Goal: Transaction & Acquisition: Book appointment/travel/reservation

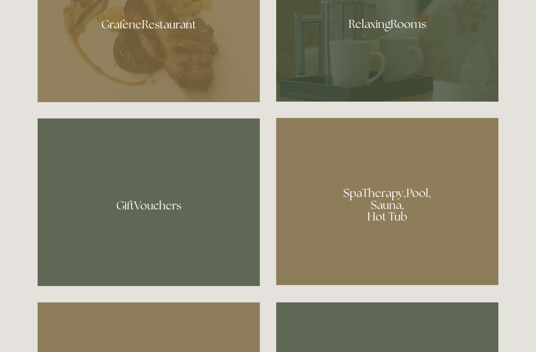
scroll to position [660, 0]
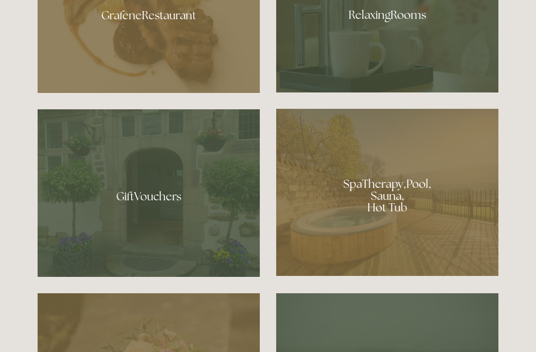
click at [106, 44] on div at bounding box center [149, 12] width 222 height 162
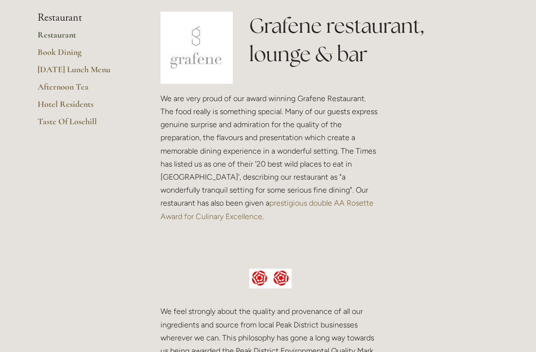
scroll to position [238, 0]
click at [46, 32] on link "Restaurant" at bounding box center [84, 37] width 92 height 17
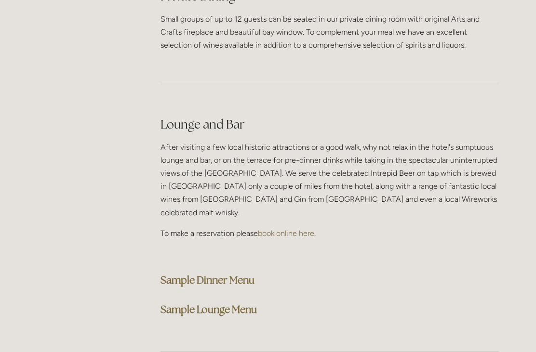
scroll to position [2395, 0]
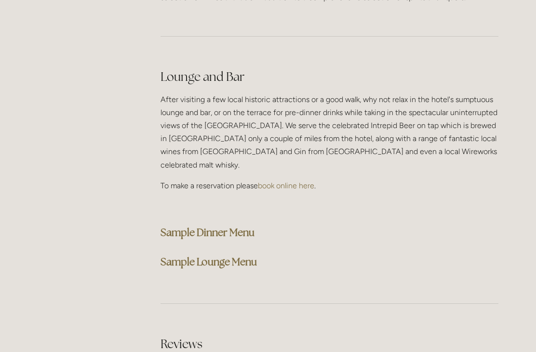
click at [237, 226] on strong "Sample Dinner Menu" at bounding box center [207, 232] width 94 height 13
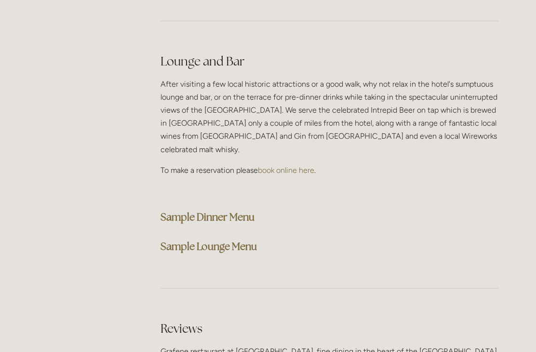
click at [236, 240] on strong "Sample Lounge Menu" at bounding box center [208, 246] width 96 height 13
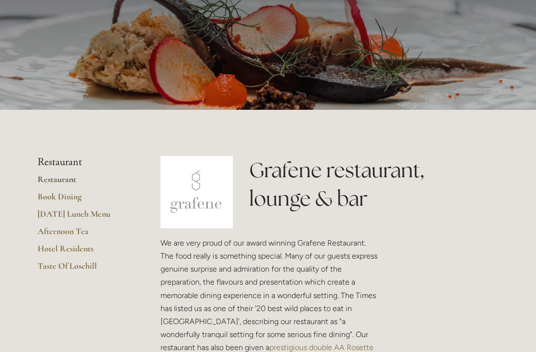
scroll to position [91, 0]
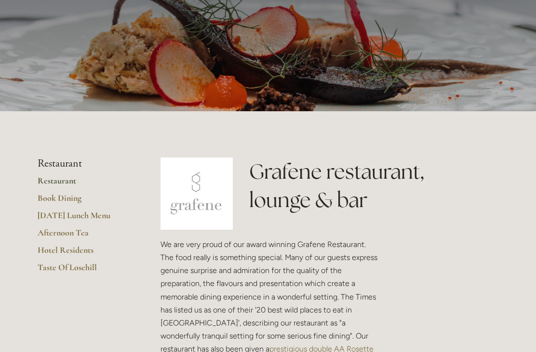
click at [63, 263] on link "Taste Of Losehill" at bounding box center [84, 270] width 92 height 17
click at [67, 267] on link "Taste Of Losehill" at bounding box center [84, 270] width 92 height 17
click at [55, 249] on link "Hotel Residents" at bounding box center [84, 253] width 92 height 17
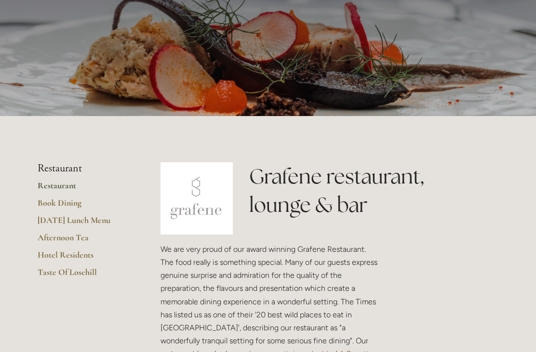
scroll to position [86, 0]
click at [61, 198] on link "Book Dining" at bounding box center [84, 206] width 92 height 17
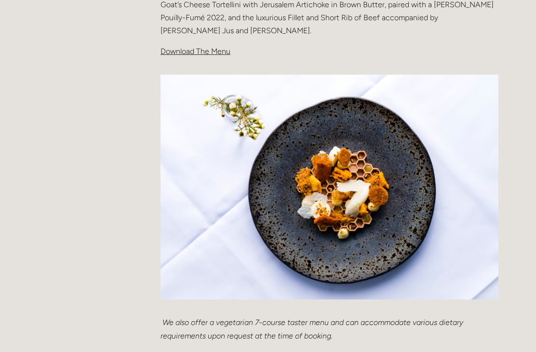
scroll to position [366, 0]
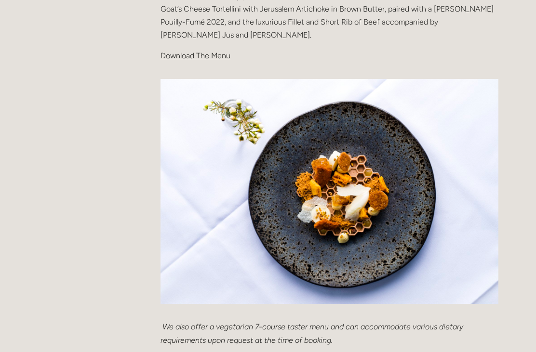
click at [199, 54] on span "Download The Menu" at bounding box center [195, 55] width 70 height 9
click at [195, 57] on span "Download The Menu" at bounding box center [195, 55] width 70 height 9
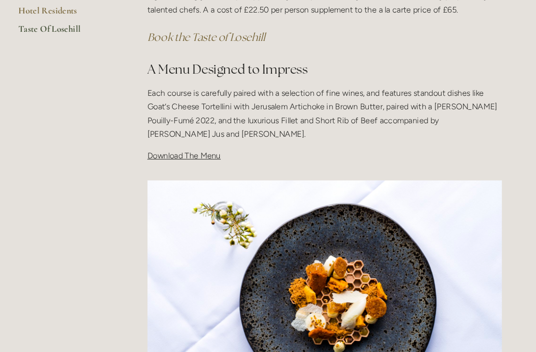
scroll to position [238, 0]
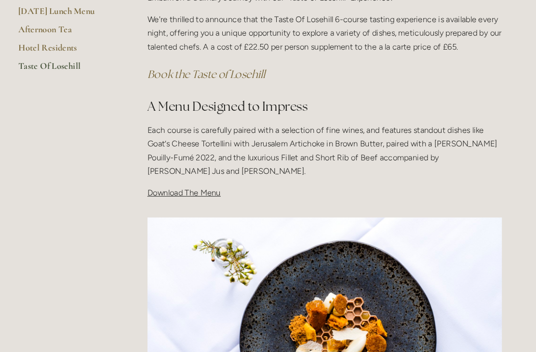
click at [173, 179] on span "Download The Menu" at bounding box center [195, 183] width 70 height 9
click at [197, 184] on span "Download The Menu" at bounding box center [195, 183] width 70 height 9
click at [203, 186] on span "Download The Menu" at bounding box center [195, 183] width 70 height 9
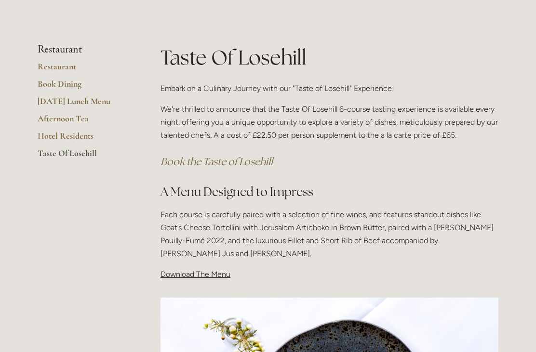
scroll to position [207, 0]
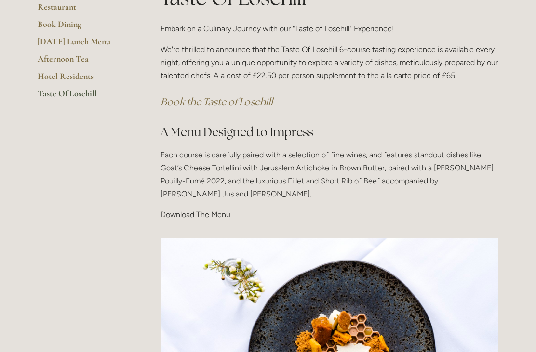
click at [211, 215] on span "Download The Menu" at bounding box center [195, 214] width 70 height 9
click at [216, 211] on span "Download The Menu" at bounding box center [195, 214] width 70 height 9
click at [488, 238] on img at bounding box center [329, 351] width 338 height 226
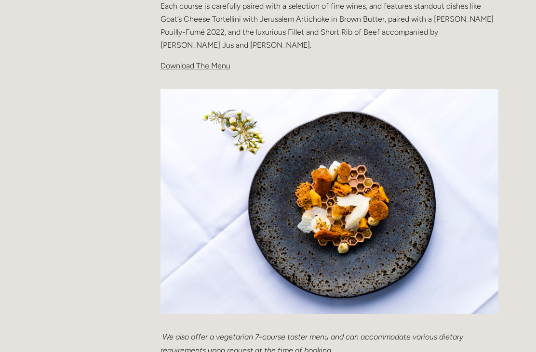
scroll to position [344, 0]
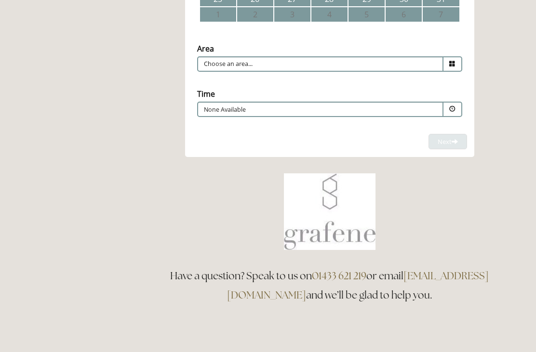
scroll to position [346, 0]
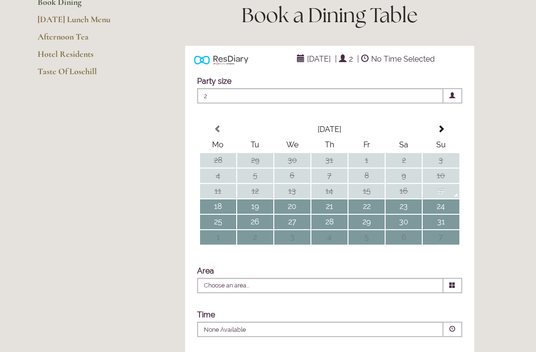
scroll to position [126, 0]
click at [368, 214] on td "22" at bounding box center [366, 207] width 36 height 14
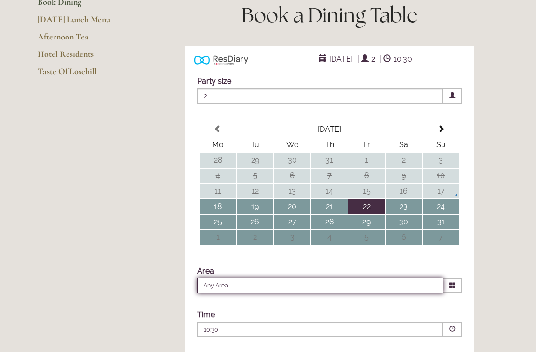
click at [263, 294] on input "Any Area" at bounding box center [320, 285] width 246 height 15
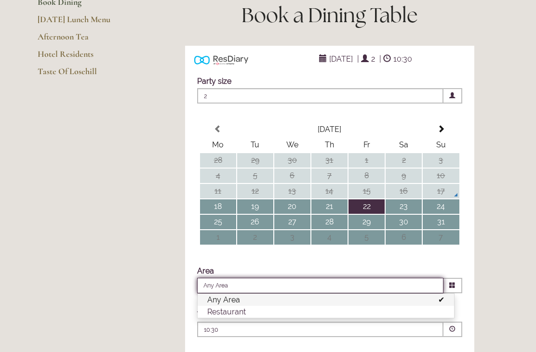
click at [448, 214] on td "24" at bounding box center [441, 207] width 36 height 14
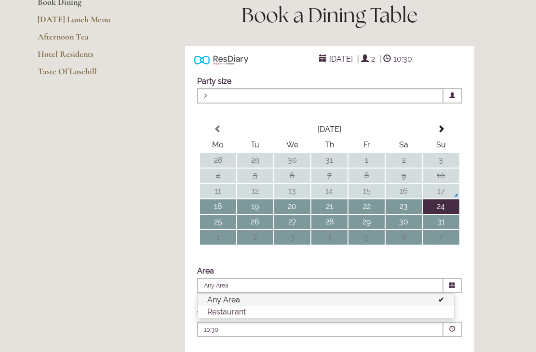
click at [244, 318] on li "Restaurant" at bounding box center [326, 312] width 256 height 12
type input "Restaurant"
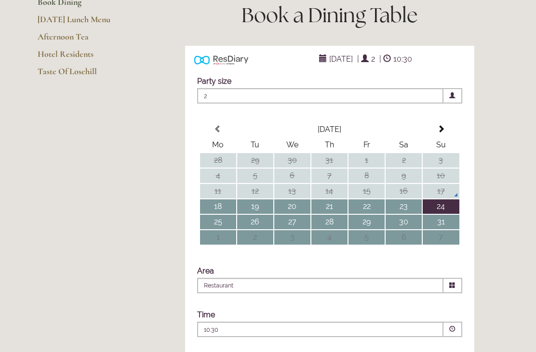
click at [458, 337] on span at bounding box center [452, 329] width 19 height 15
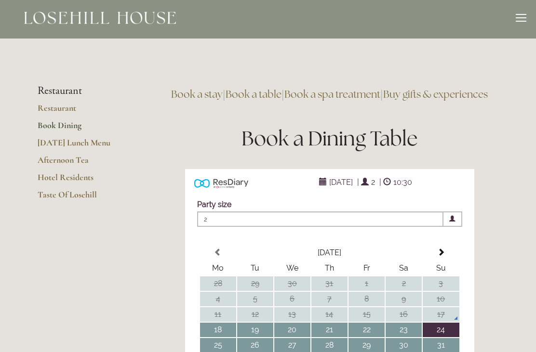
scroll to position [0, 0]
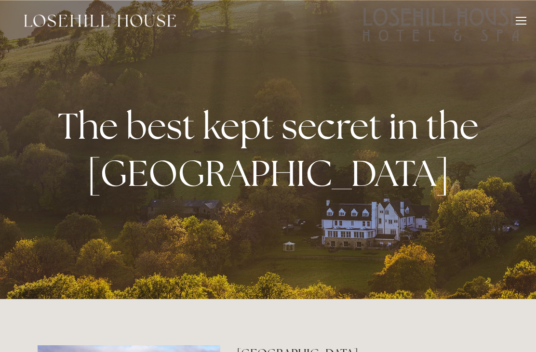
click at [519, 22] on div at bounding box center [521, 22] width 11 height 11
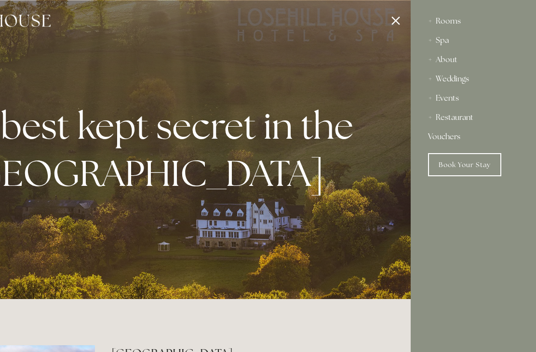
click at [397, 25] on div at bounding box center [143, 176] width 536 height 352
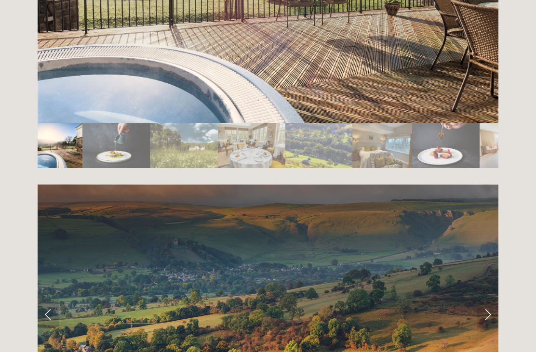
scroll to position [1767, 0]
